Goal: Use online tool/utility: Utilize a website feature to perform a specific function

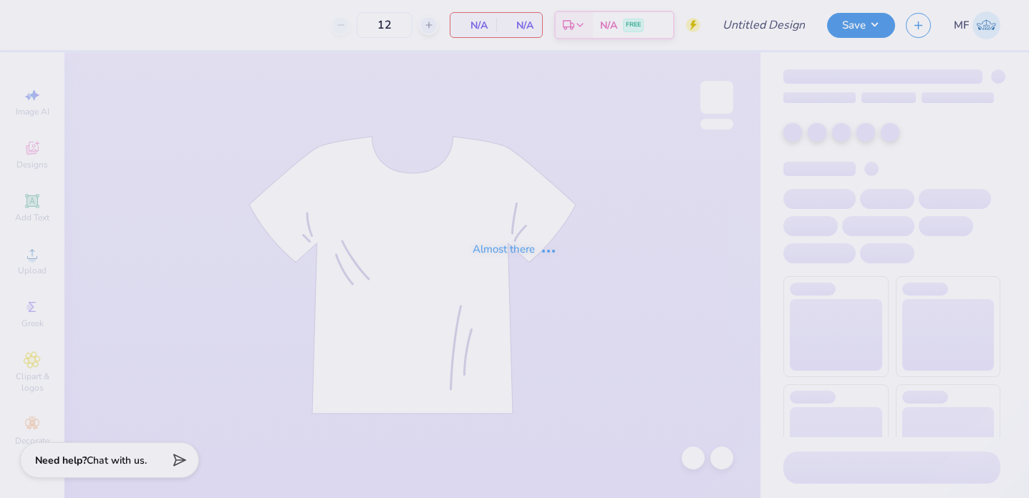
type input "3"
type input "24"
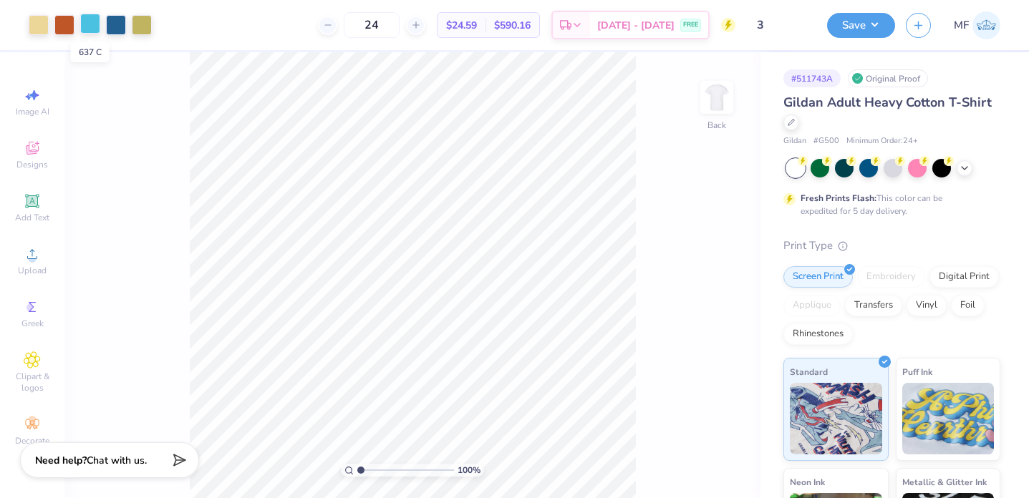
click at [92, 26] on div at bounding box center [90, 24] width 20 height 20
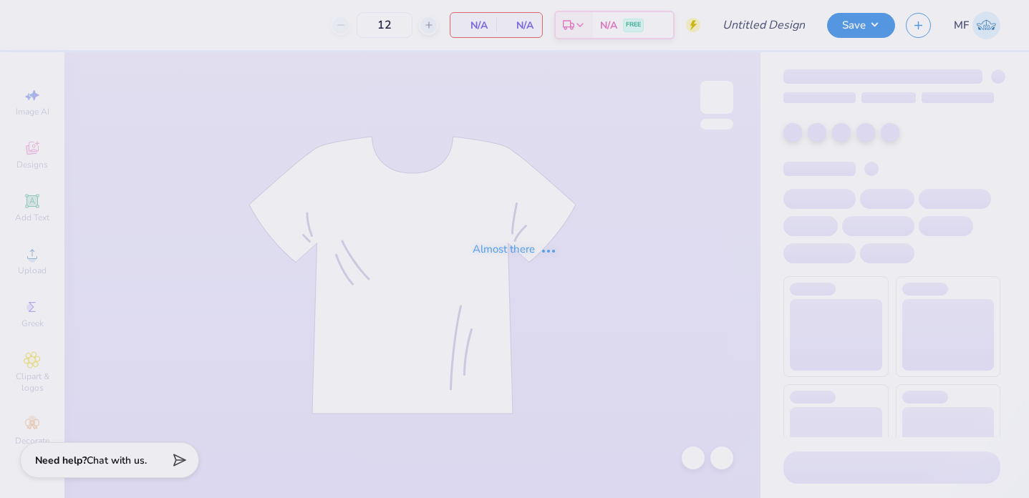
type input "2"
type input "24"
